Goal: Download file/media

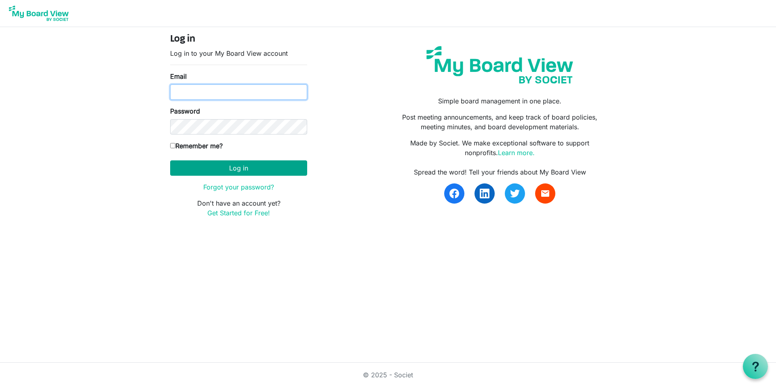
type input "kellyschultz@missouri.edu"
click at [223, 169] on button "Log in" at bounding box center [238, 168] width 137 height 15
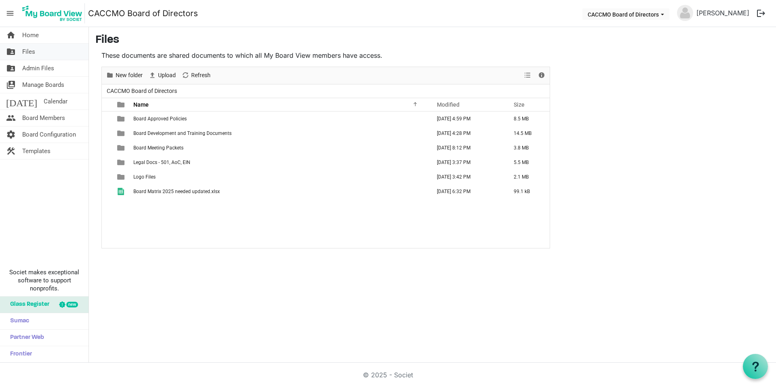
click at [37, 52] on link "folder_shared Files" at bounding box center [44, 52] width 89 height 16
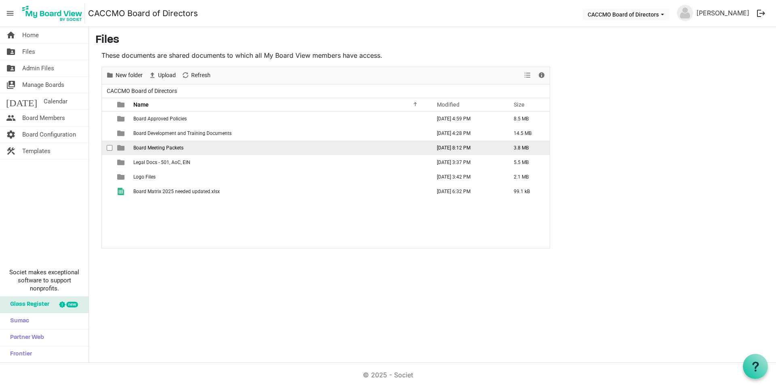
click at [175, 147] on span "Board Meeting Packets" at bounding box center [158, 148] width 50 height 6
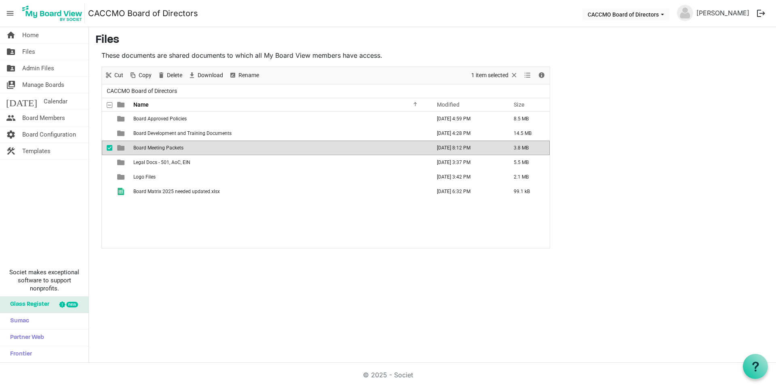
click at [175, 147] on span "Board Meeting Packets" at bounding box center [158, 148] width 50 height 6
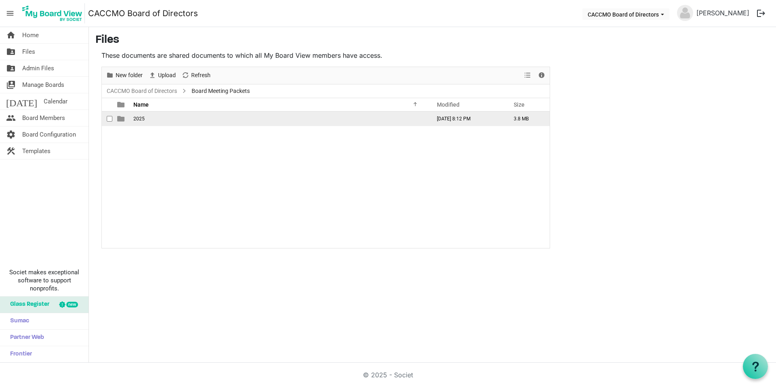
click at [133, 123] on td "2025" at bounding box center [280, 119] width 298 height 15
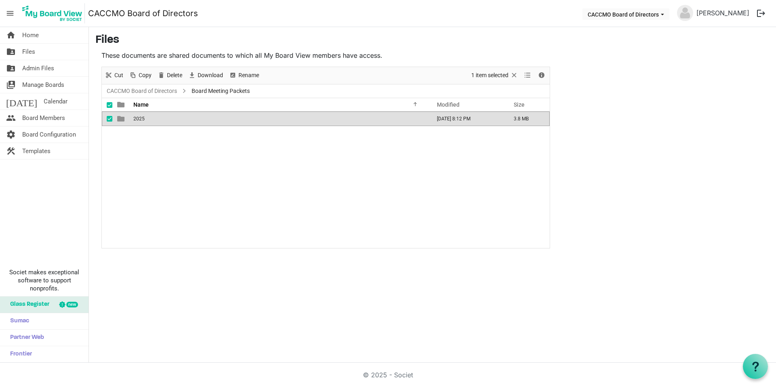
click at [133, 123] on td "2025" at bounding box center [280, 119] width 298 height 15
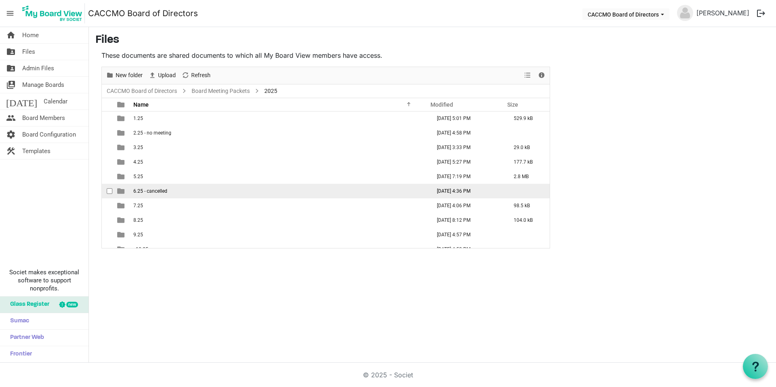
scroll to position [38, 0]
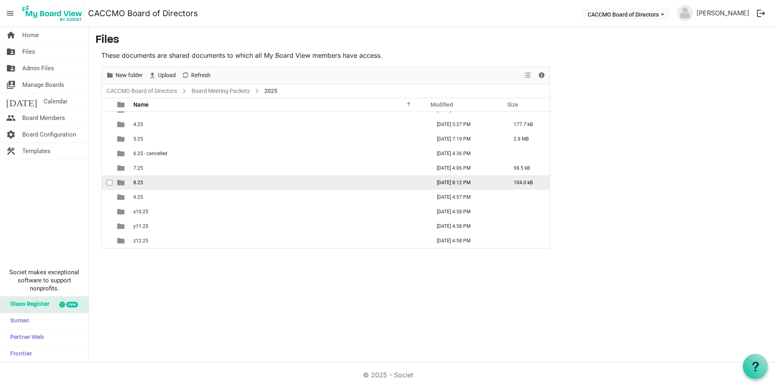
click at [169, 184] on td "8.25" at bounding box center [280, 182] width 298 height 15
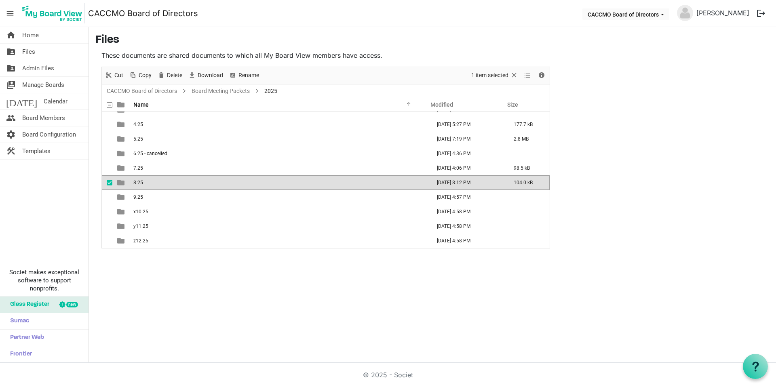
click at [169, 184] on td "8.25" at bounding box center [280, 182] width 298 height 15
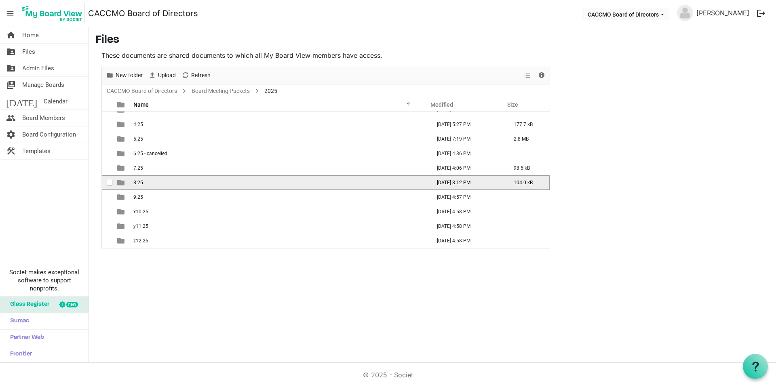
click at [167, 184] on td "8.25" at bounding box center [280, 182] width 298 height 15
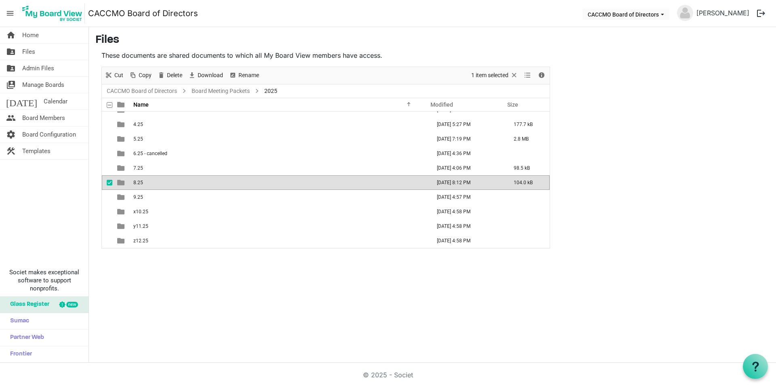
click at [167, 184] on td "8.25" at bounding box center [280, 182] width 298 height 15
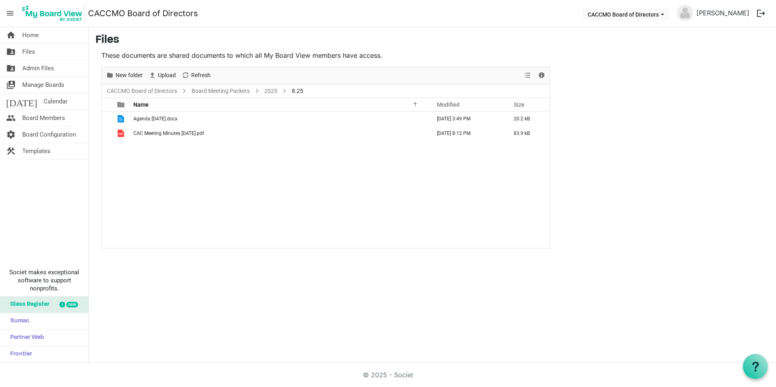
scroll to position [0, 0]
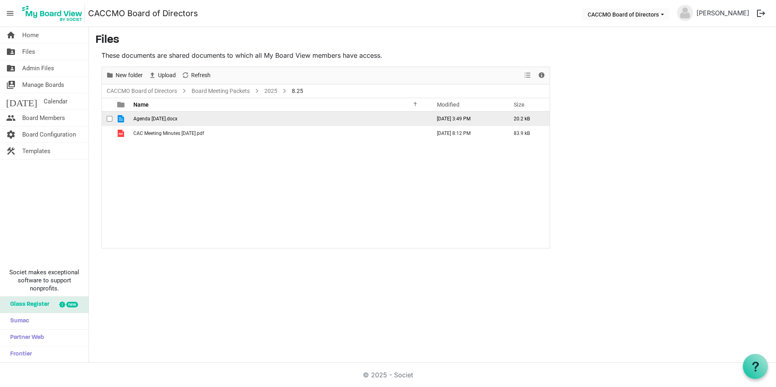
click at [171, 118] on span "Agenda [DATE].docx" at bounding box center [155, 119] width 44 height 6
